Goal: Understand process/instructions: Learn how to perform a task or action

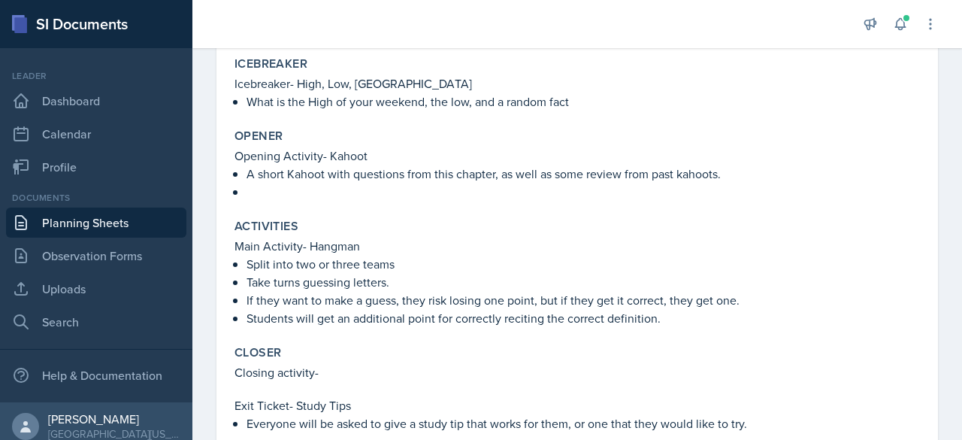
scroll to position [319, 0]
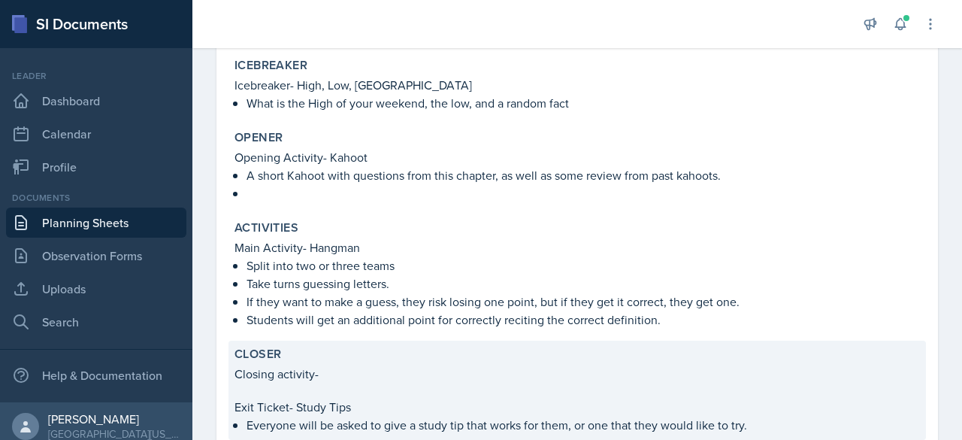
click at [335, 371] on p "Closing activity-" at bounding box center [576, 374] width 685 height 18
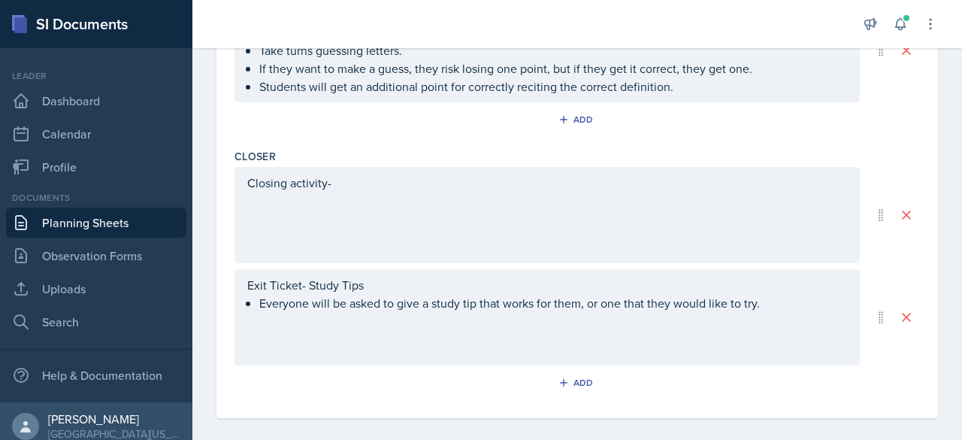
click at [390, 167] on div "Closing activity-" at bounding box center [546, 215] width 625 height 96
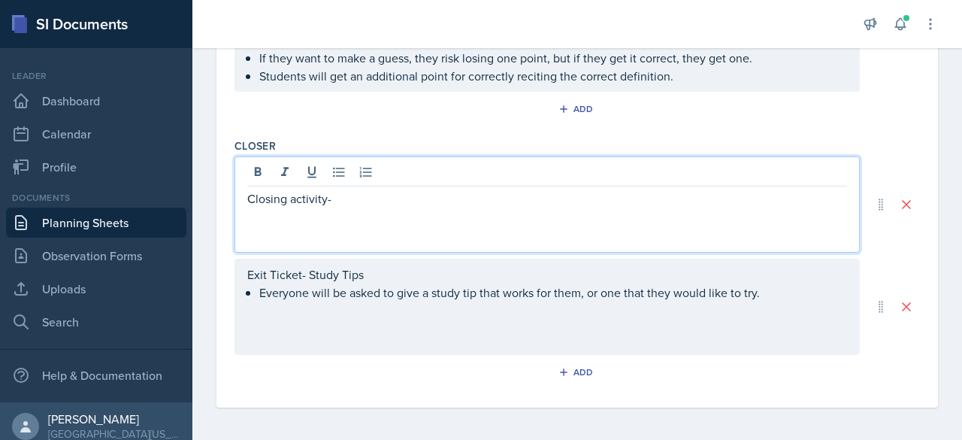
click at [379, 200] on p "Closing activity-" at bounding box center [547, 198] width 600 height 18
click at [340, 174] on icon at bounding box center [338, 172] width 15 height 15
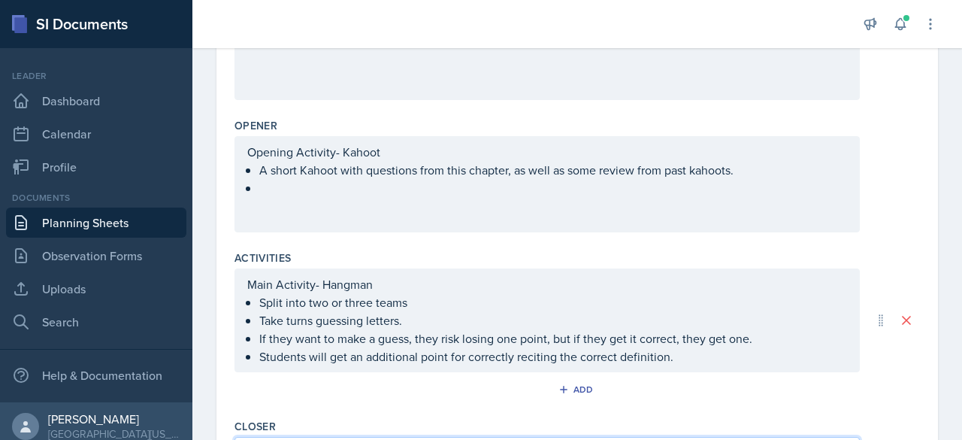
scroll to position [454, 0]
click at [309, 186] on p at bounding box center [553, 189] width 588 height 18
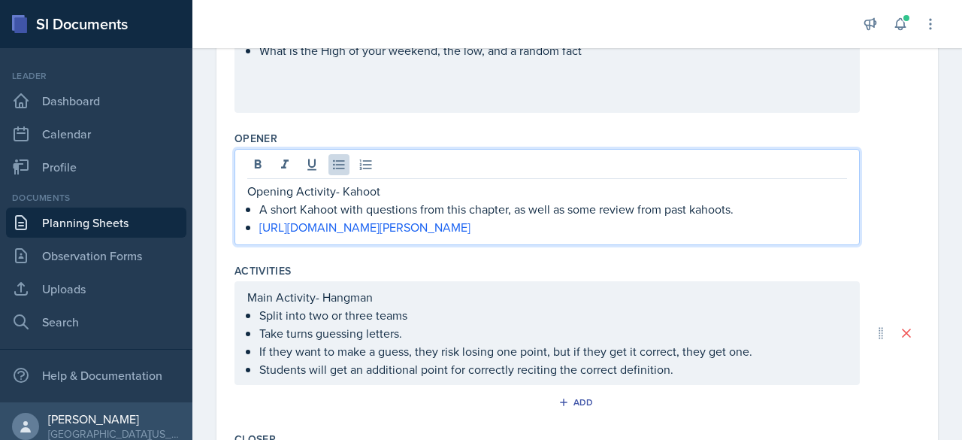
scroll to position [440, 0]
click at [710, 206] on p "A short Kahoot with questions from this chapter, as well as some review from pa…" at bounding box center [553, 210] width 588 height 18
click at [710, 211] on p "A short Kahoot with questions from this chapter, as well as some review from pa…" at bounding box center [553, 210] width 588 height 18
click at [713, 210] on p "A short Kahoot with questions from this chapter, as well as some review from pa…" at bounding box center [553, 210] width 588 height 18
click at [729, 210] on p "A short Kahoot with questions from this chapter, as well as some review from pa…" at bounding box center [553, 210] width 588 height 18
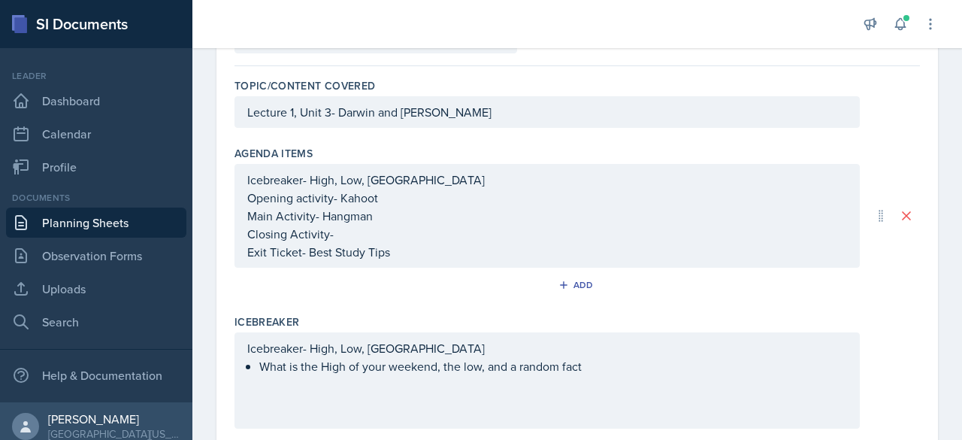
scroll to position [116, 0]
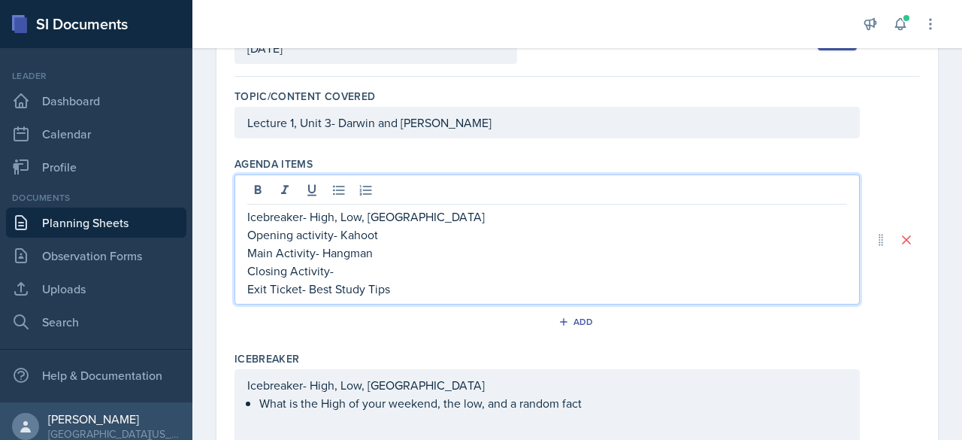
click at [383, 262] on p "Closing Activity-" at bounding box center [547, 271] width 600 height 18
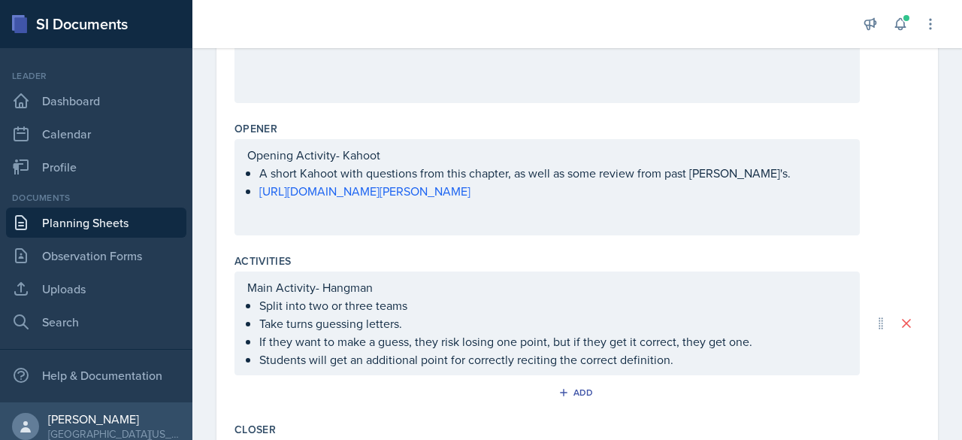
scroll to position [480, 0]
